Goal: Find contact information: Find contact information

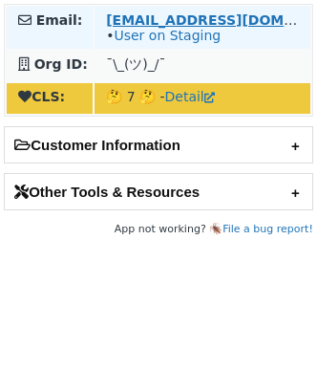
click at [129, 21] on strong "lucaswinter@compstak.com" at bounding box center [236, 19] width 261 height 15
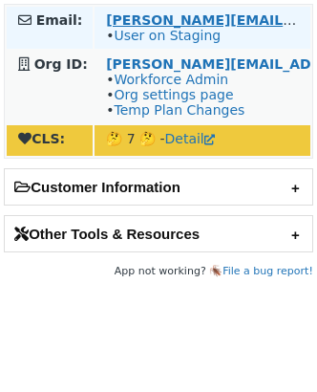
click at [111, 16] on strong "[PERSON_NAME][EMAIL_ADDRESS][DOMAIN_NAME]" at bounding box center [298, 19] width 385 height 15
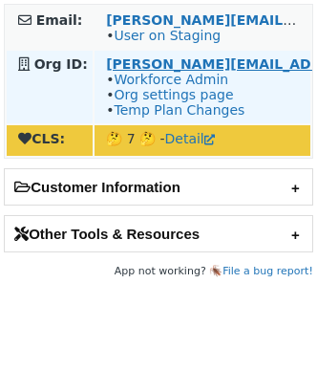
click at [140, 64] on strong "[PERSON_NAME][EMAIL_ADDRESS][DOMAIN_NAME]" at bounding box center [298, 63] width 385 height 15
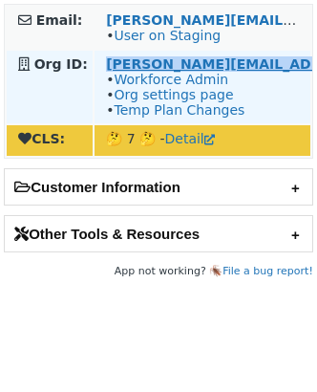
drag, startPoint x: 101, startPoint y: 65, endPoint x: 296, endPoint y: 68, distance: 194.9
click at [296, 68] on td "[PERSON_NAME][EMAIL_ADDRESS][DOMAIN_NAME] / On Staging • Workforce Admin • Org …" at bounding box center [203, 87] width 216 height 73
copy strong "[PERSON_NAME][EMAIL_ADDRESS][DOMAIN_NAME]"
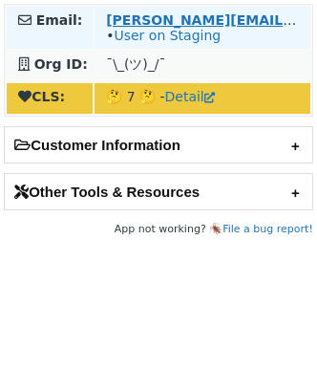
click at [152, 17] on strong "[PERSON_NAME][EMAIL_ADDRESS][DOMAIN_NAME]" at bounding box center [298, 19] width 385 height 15
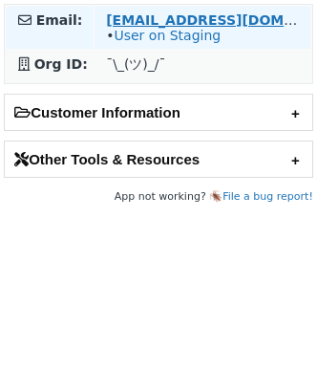
click at [116, 14] on strong "[EMAIL_ADDRESS][DOMAIN_NAME]" at bounding box center [236, 19] width 261 height 15
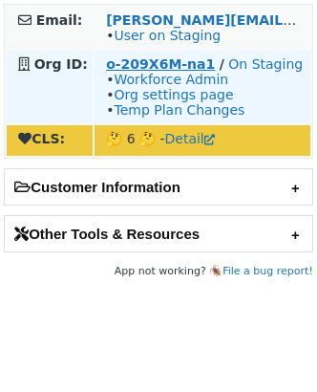
click at [117, 61] on strong "o-209X6M-na1" at bounding box center [160, 63] width 109 height 15
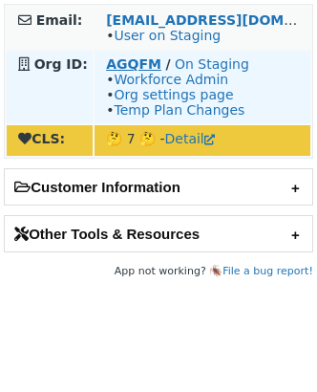
click at [114, 61] on strong "AGQFM" at bounding box center [133, 63] width 55 height 15
drag, startPoint x: 100, startPoint y: 64, endPoint x: 155, endPoint y: 65, distance: 54.4
click at [155, 65] on td "AGQFM / On Staging • Workforce Admin • Org settings page • Temp Plan Changes" at bounding box center [203, 87] width 216 height 73
copy strong "AGQFM"
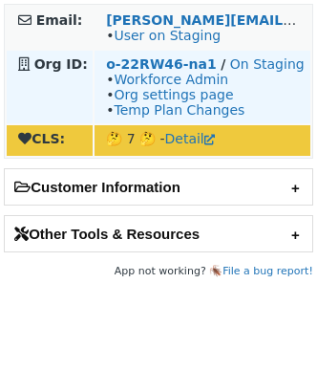
click at [118, 55] on td "o-22RW46-na1 / On Staging • Workforce Admin • Org settings page • Temp Plan Cha…" at bounding box center [203, 87] width 216 height 73
click at [118, 60] on strong "o-22RW46-na1" at bounding box center [161, 63] width 111 height 15
click at [118, 61] on strong "o-209X6M-na1" at bounding box center [160, 63] width 109 height 15
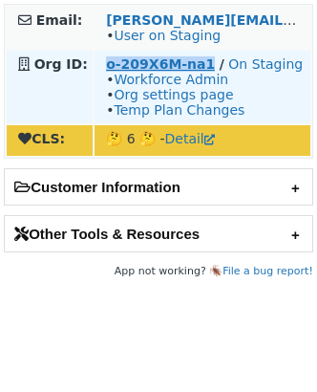
copy strong "o-209X6M-na1"
drag, startPoint x: 100, startPoint y: 67, endPoint x: 203, endPoint y: 70, distance: 103.2
click at [203, 70] on td "o-209X6M-na1 / On Staging • Workforce Admin • Org settings page • Temp Plan Cha…" at bounding box center [203, 87] width 216 height 73
click at [116, 60] on strong "o-209X6M-na1" at bounding box center [160, 63] width 109 height 15
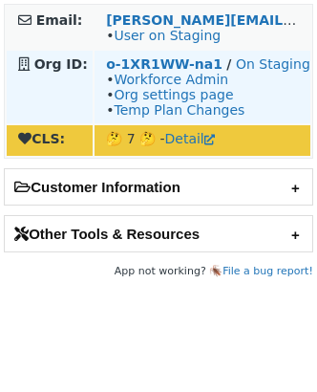
click at [129, 56] on td "o-1XR1WW-na1 / On Staging • Workforce Admin • Org settings page • Temp Plan Cha…" at bounding box center [203, 87] width 216 height 73
click at [129, 63] on strong "o-1XR1WW-na1" at bounding box center [164, 63] width 117 height 15
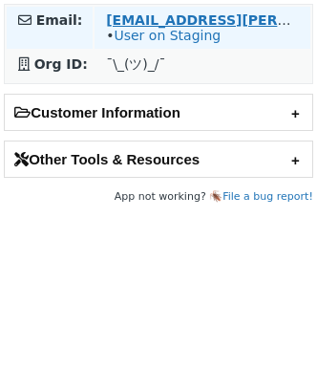
click at [119, 16] on strong "shira.bauman@zapier.com" at bounding box center [298, 19] width 385 height 15
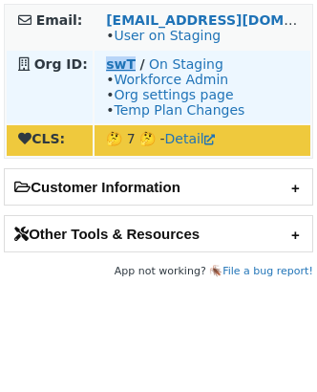
drag, startPoint x: 103, startPoint y: 63, endPoint x: 130, endPoint y: 64, distance: 26.8
click at [130, 64] on td "swT / On Staging • Workforce Admin • Org settings page • Temp Plan Changes" at bounding box center [203, 87] width 216 height 73
copy strong "swT"
click at [115, 61] on strong "1XM" at bounding box center [122, 63] width 32 height 15
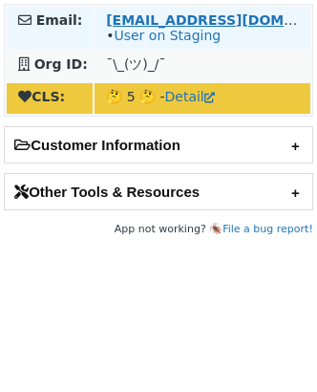
click at [113, 21] on strong "[EMAIL_ADDRESS][DOMAIN_NAME]" at bounding box center [236, 19] width 261 height 15
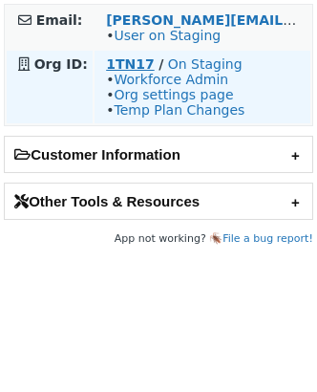
click at [112, 66] on strong "1TN17" at bounding box center [130, 63] width 49 height 15
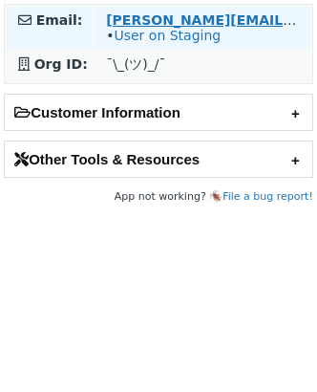
click at [115, 19] on strong "[PERSON_NAME][EMAIL_ADDRESS][DOMAIN_NAME]" at bounding box center [298, 19] width 385 height 15
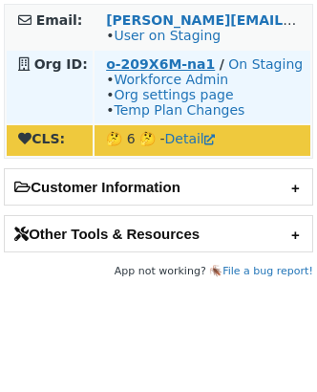
click at [147, 66] on strong "o-209X6M-na1" at bounding box center [160, 63] width 109 height 15
click at [173, 66] on strong "o-209X6M-na1" at bounding box center [160, 63] width 109 height 15
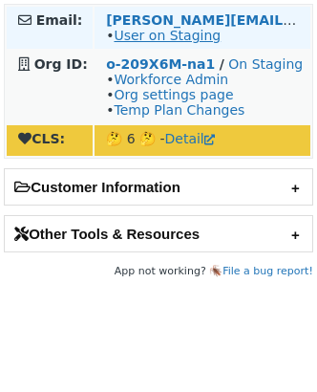
click at [192, 39] on link "User on Staging" at bounding box center [167, 35] width 107 height 15
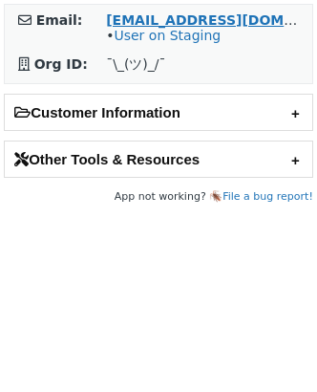
click at [128, 22] on strong "[EMAIL_ADDRESS][DOMAIN_NAME]" at bounding box center [236, 19] width 261 height 15
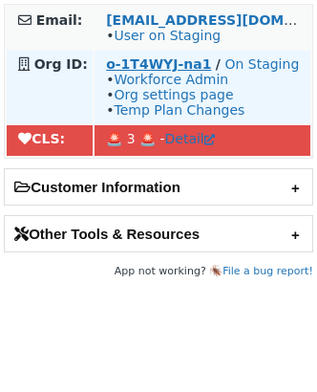
click at [141, 70] on strong "o-1T4WYJ-na1" at bounding box center [158, 63] width 105 height 15
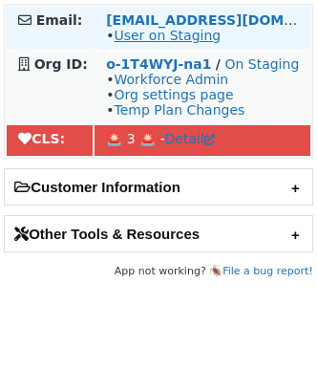
click at [173, 40] on link "User on Staging" at bounding box center [167, 35] width 107 height 15
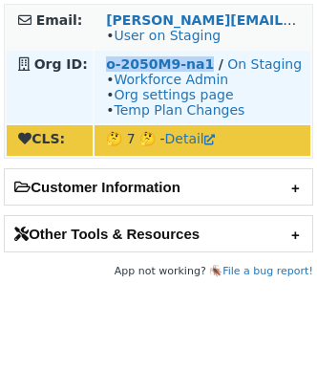
drag, startPoint x: 97, startPoint y: 65, endPoint x: 204, endPoint y: 68, distance: 107.0
click at [204, 68] on td "o-2050M9-na1 / On Staging • Workforce Admin • Org settings page • Temp Plan Cha…" at bounding box center [203, 87] width 216 height 73
copy strong "o-2050M9-na1"
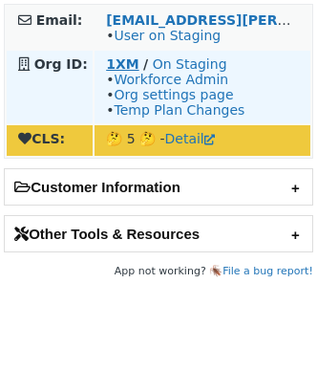
click at [126, 68] on strong "1XM" at bounding box center [122, 63] width 32 height 15
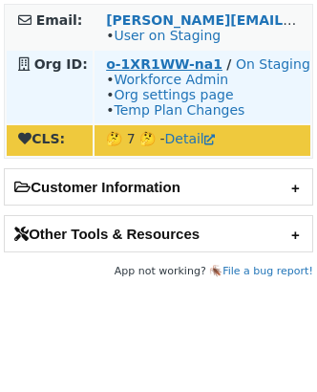
click at [130, 63] on strong "o-1XR1WW-na1" at bounding box center [164, 63] width 117 height 15
click at [117, 58] on strong "o-1XR1WW-na1" at bounding box center [164, 63] width 117 height 15
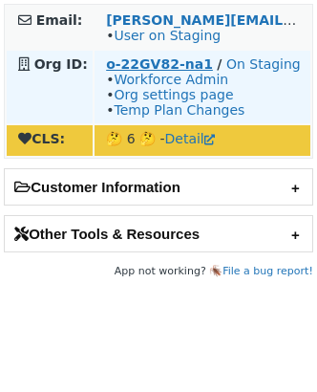
click at [132, 64] on strong "o-22GV82-na1" at bounding box center [159, 63] width 107 height 15
click at [165, 63] on strong "o-22GV82-na1" at bounding box center [159, 63] width 107 height 15
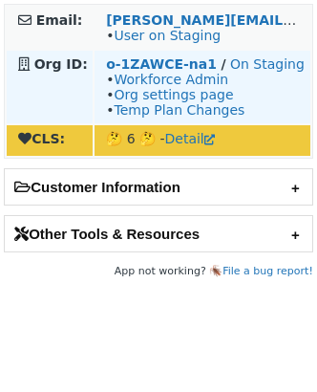
click at [170, 56] on td "o-1ZAWCE-na1 / On Staging • Workforce Admin • Org settings page • Temp Plan Cha…" at bounding box center [203, 87] width 216 height 73
click at [169, 62] on strong "o-1ZAWCE-na1" at bounding box center [161, 63] width 111 height 15
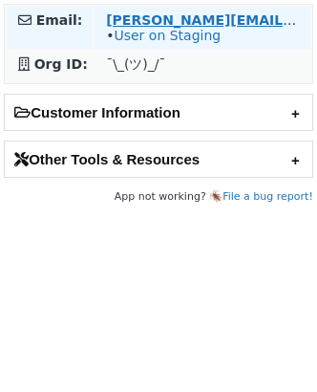
click at [113, 26] on strong "[PERSON_NAME][EMAIL_ADDRESS][DOMAIN_NAME]" at bounding box center [298, 19] width 385 height 15
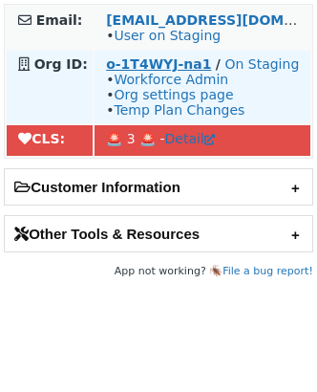
click at [157, 59] on strong "o-1T4WYJ-na1" at bounding box center [158, 63] width 105 height 15
click at [150, 72] on strong "o-1T4WYJ-na1" at bounding box center [158, 63] width 105 height 15
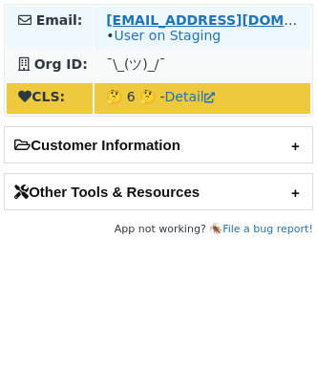
click at [207, 20] on strong "[EMAIL_ADDRESS][DOMAIN_NAME]" at bounding box center [236, 19] width 261 height 15
